Goal: Information Seeking & Learning: Learn about a topic

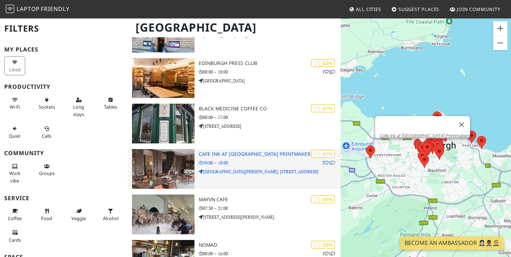
scroll to position [1446, 0]
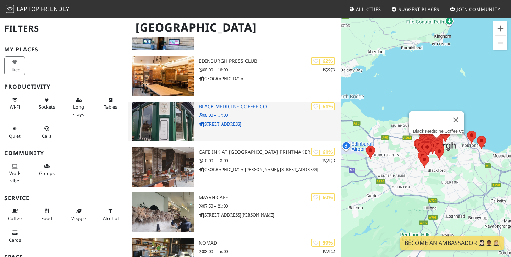
click at [269, 114] on p "08:00 – 17:00" at bounding box center [270, 115] width 142 height 7
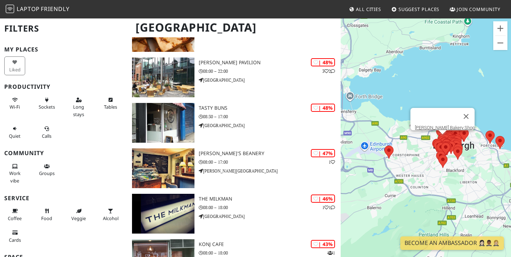
scroll to position [2035, 0]
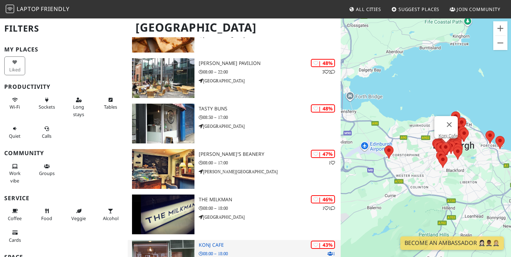
click at [258, 247] on h3 "Konj Cafe" at bounding box center [270, 245] width 142 height 6
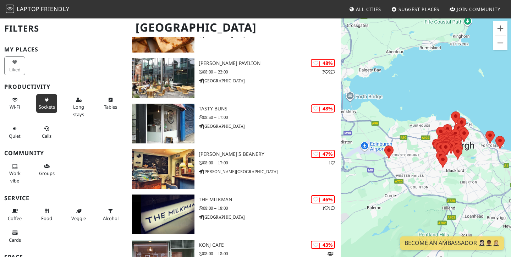
click at [44, 108] on span "Sockets" at bounding box center [47, 107] width 16 height 6
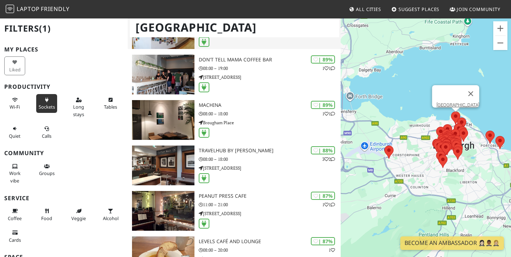
scroll to position [98, 0]
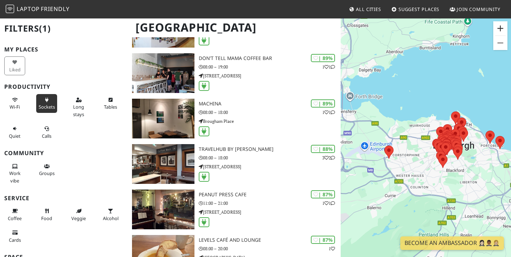
click at [504, 27] on button "Zoom in" at bounding box center [500, 28] width 14 height 14
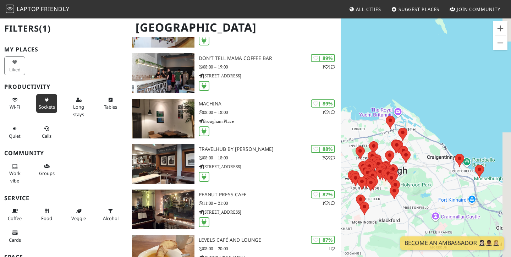
drag, startPoint x: 464, startPoint y: 110, endPoint x: 365, endPoint y: 136, distance: 102.8
click at [365, 136] on div "To navigate, press the arrow keys." at bounding box center [426, 146] width 170 height 257
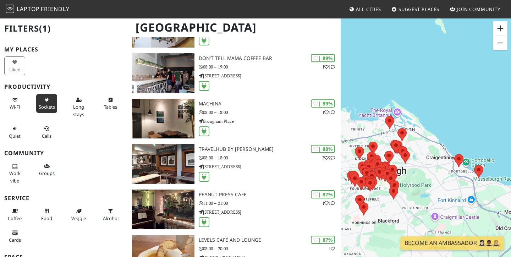
click at [501, 31] on button "Zoom in" at bounding box center [500, 28] width 14 height 14
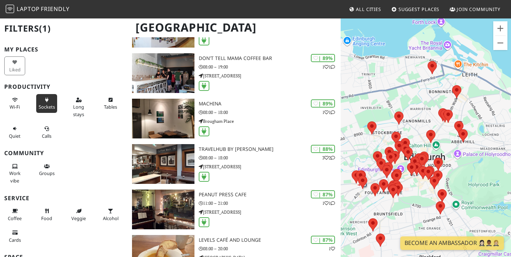
drag, startPoint x: 427, startPoint y: 152, endPoint x: 507, endPoint y: 112, distance: 89.2
click at [507, 112] on div "To navigate, press the arrow keys." at bounding box center [426, 146] width 170 height 257
click at [500, 29] on button "Zoom in" at bounding box center [500, 28] width 14 height 14
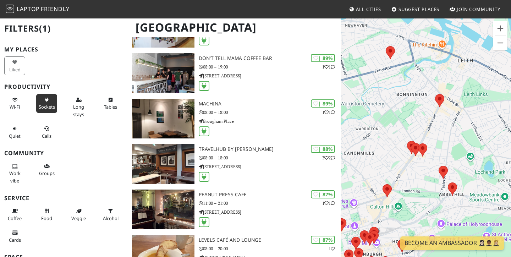
drag, startPoint x: 487, startPoint y: 86, endPoint x: 437, endPoint y: 147, distance: 78.4
click at [437, 147] on div "To navigate, press the arrow keys." at bounding box center [426, 146] width 170 height 257
click at [435, 94] on area at bounding box center [435, 94] width 0 height 0
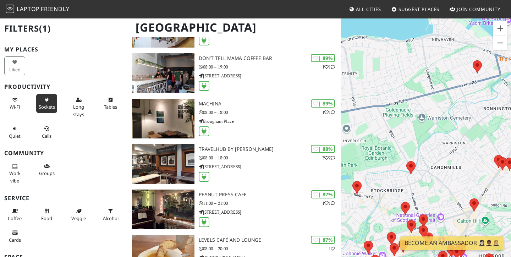
click at [491, 55] on div "To navigate, press the arrow keys. Cafe Praline." at bounding box center [426, 146] width 170 height 257
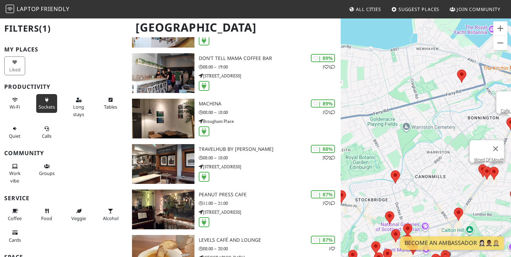
click at [491, 171] on div "To navigate, press the arrow keys. Cafe Praline. Word Of Mouth" at bounding box center [426, 146] width 170 height 257
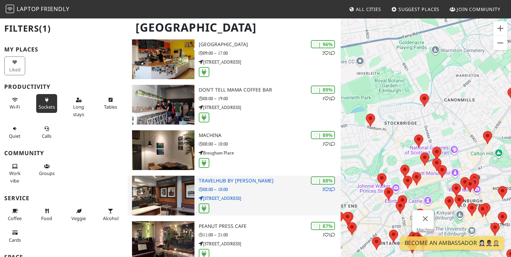
scroll to position [81, 0]
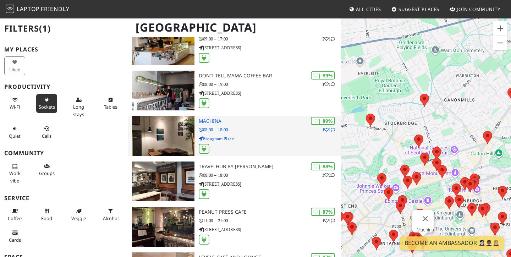
click at [277, 130] on p "08:00 – 18:00" at bounding box center [270, 129] width 142 height 7
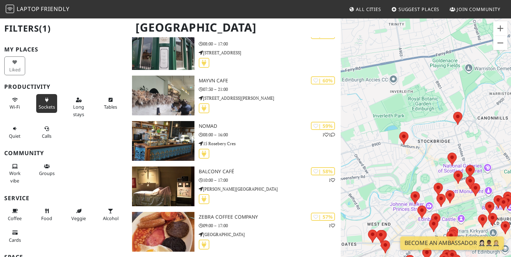
scroll to position [1212, 0]
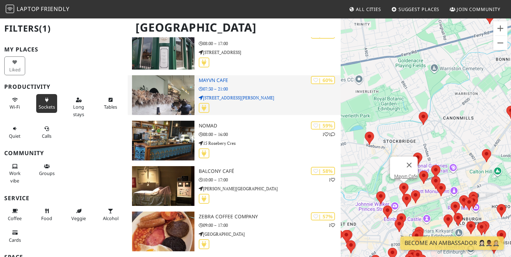
click at [250, 100] on p "127 George Street" at bounding box center [270, 97] width 142 height 7
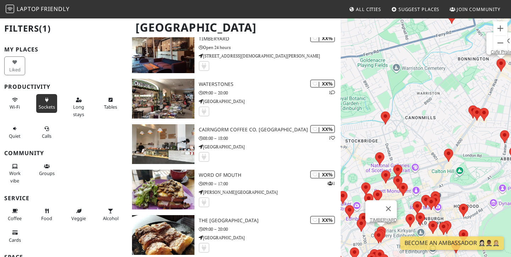
scroll to position [2438, 0]
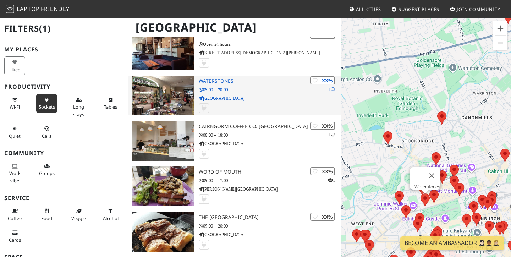
click at [225, 88] on p "09:00 – 20:00" at bounding box center [270, 89] width 142 height 7
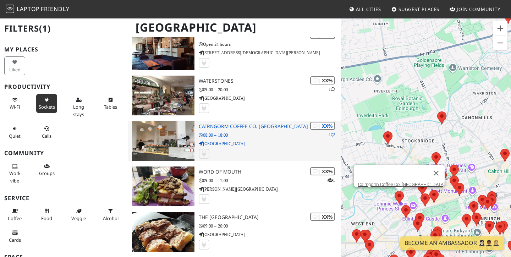
scroll to position [2483, 0]
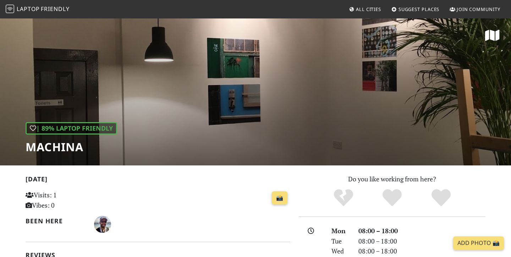
click at [271, 93] on div "| 89% Laptop Friendly Machina" at bounding box center [255, 92] width 511 height 148
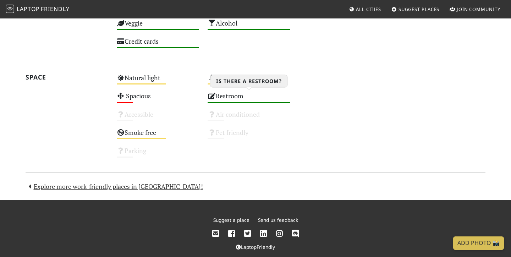
scroll to position [414, 0]
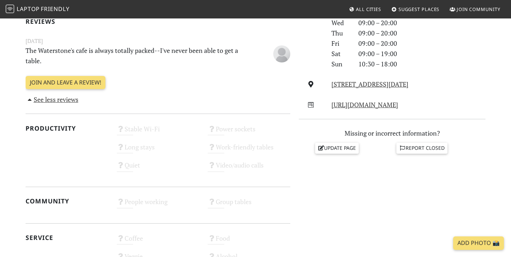
scroll to position [246, 0]
